Goal: Information Seeking & Learning: Learn about a topic

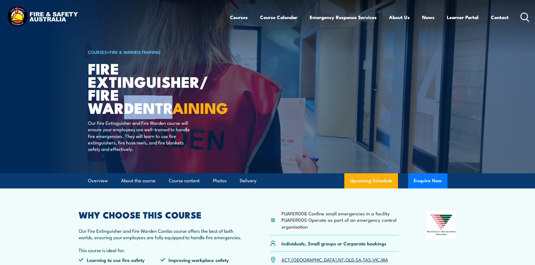
drag, startPoint x: 220, startPoint y: 95, endPoint x: 164, endPoint y: 95, distance: 55.9
click at [164, 95] on h1 "Fire Extinguisher/ Fire Warden TRAINING" at bounding box center [157, 88] width 139 height 53
click at [163, 94] on h1 "Fire Extinguisher/ Fire Warden TRAINING" at bounding box center [157, 88] width 139 height 53
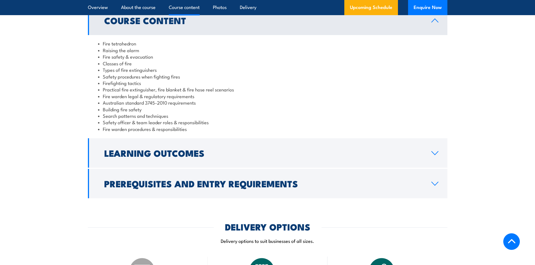
scroll to position [505, 0]
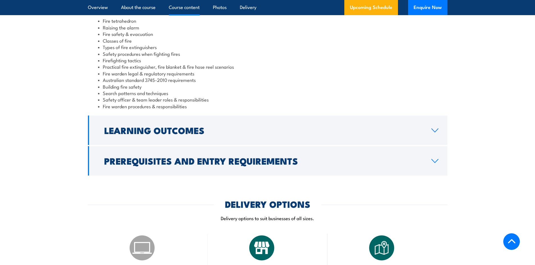
click at [166, 103] on li "Fire warden procedures & responsibilities" at bounding box center [267, 106] width 339 height 6
click at [320, 87] on li "Building fire safety" at bounding box center [267, 86] width 339 height 6
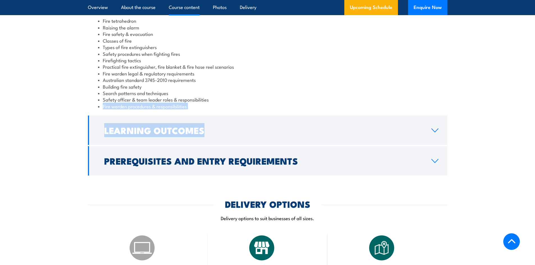
drag, startPoint x: 101, startPoint y: 104, endPoint x: 249, endPoint y: 122, distance: 148.5
click at [249, 122] on div "Course Content Fire tetrahedron Raising the alarm Fire safety & evacuation Clas…" at bounding box center [267, 79] width 359 height 193
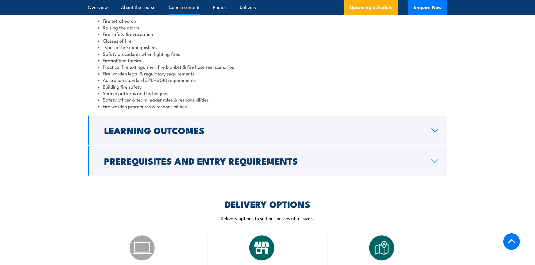
drag, startPoint x: 223, startPoint y: 54, endPoint x: 223, endPoint y: 62, distance: 7.0
click at [223, 55] on li "Safety procedures when fighting fires" at bounding box center [267, 54] width 339 height 6
